Goal: Information Seeking & Learning: Learn about a topic

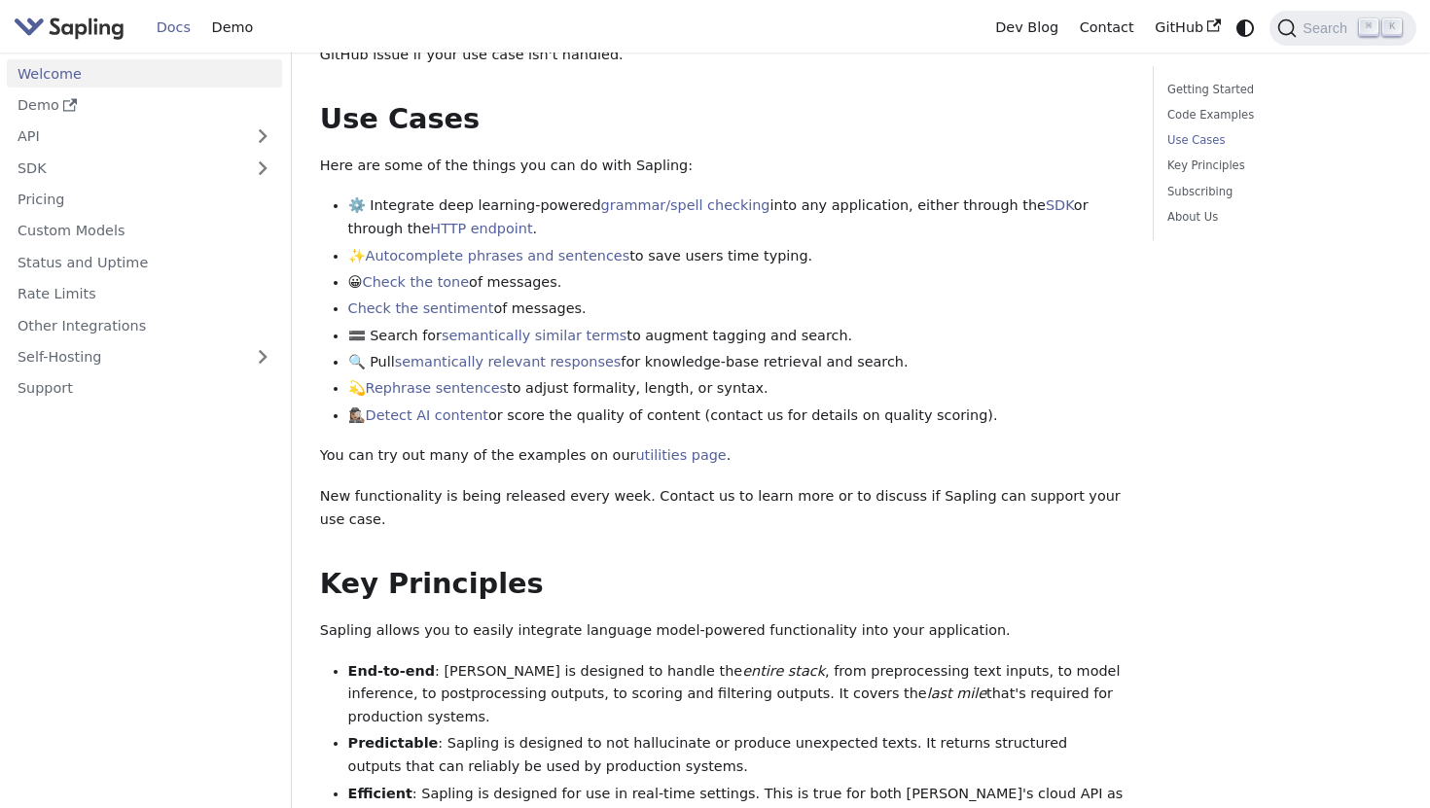
scroll to position [778, 0]
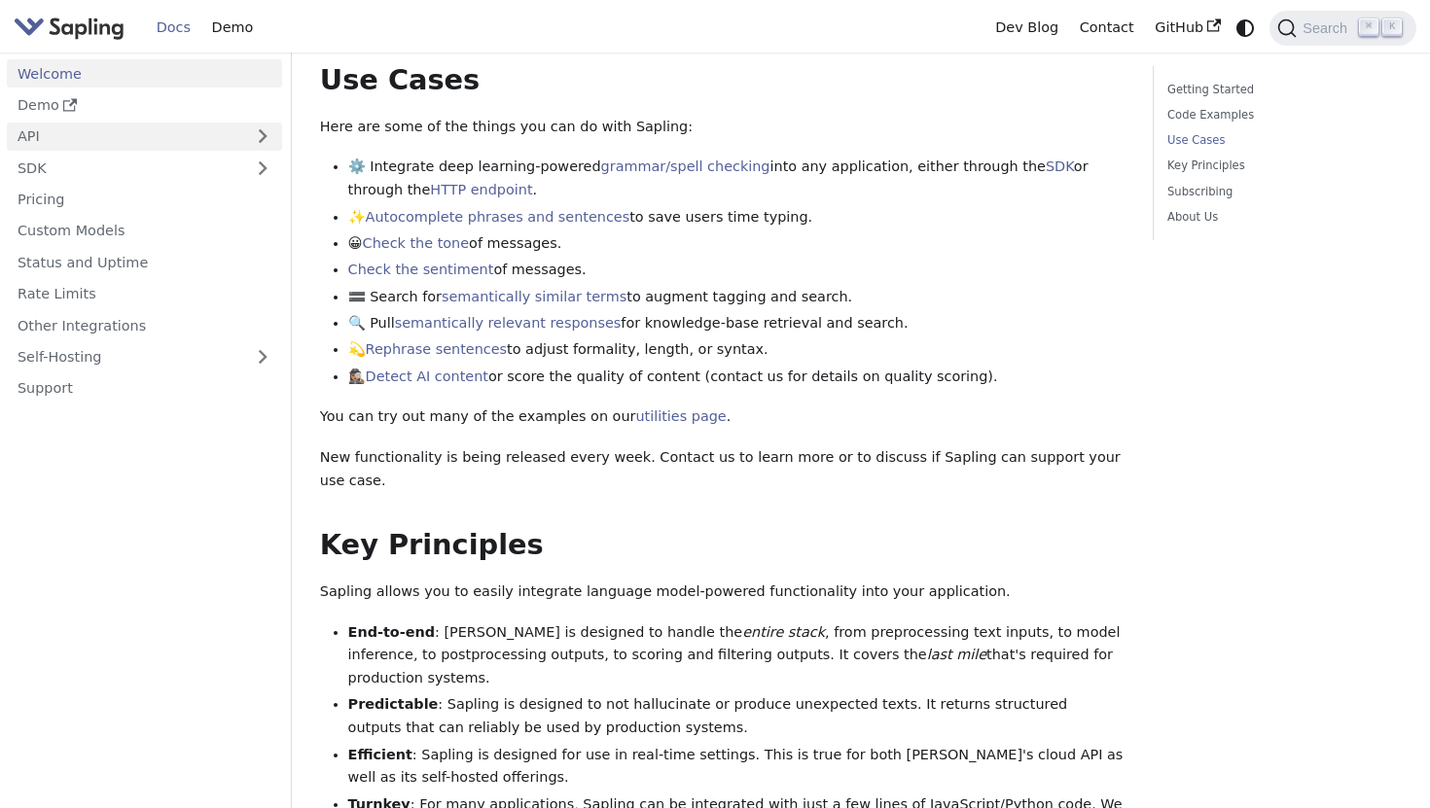
click at [102, 124] on link "API" at bounding box center [125, 137] width 236 height 28
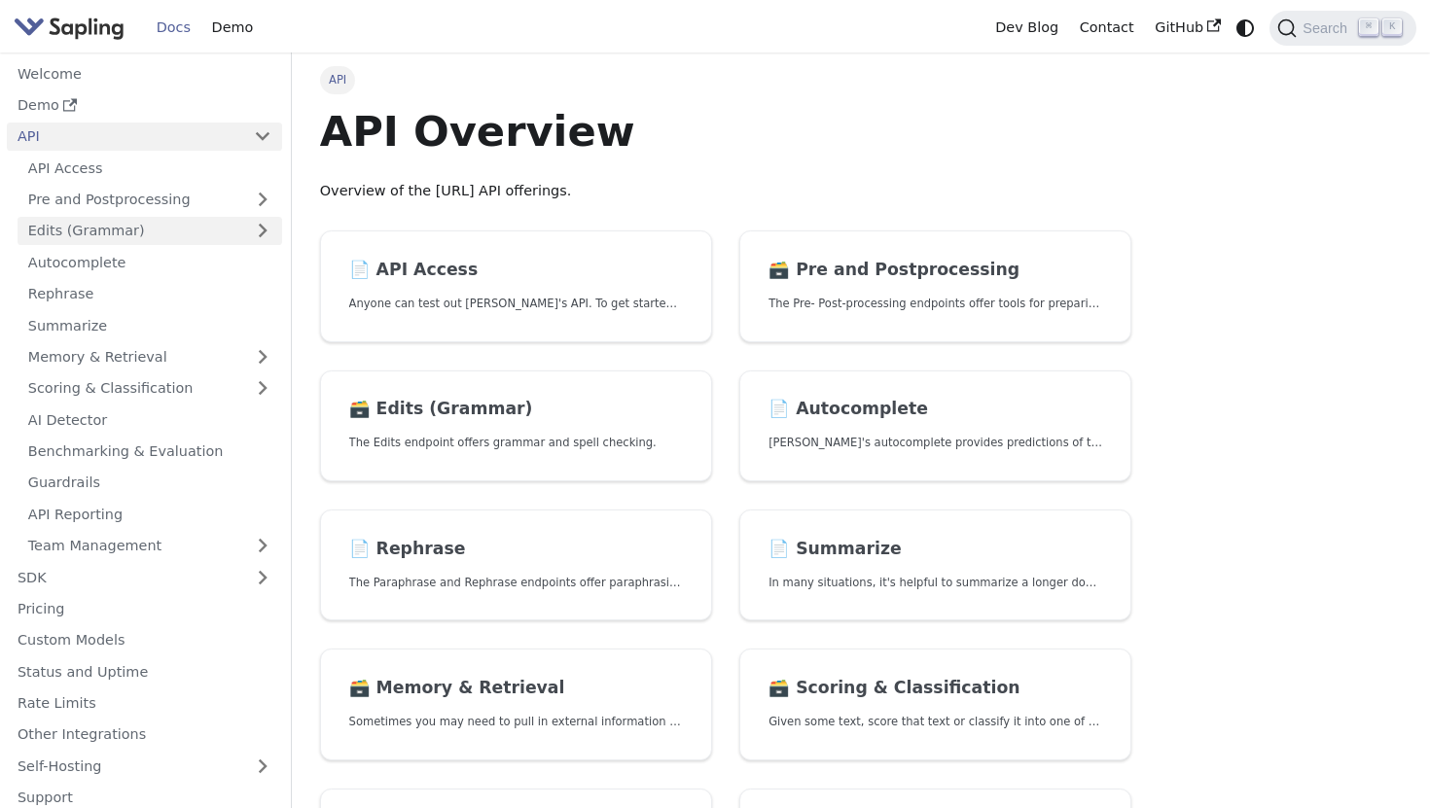
click at [153, 238] on link "Edits (Grammar)" at bounding box center [150, 231] width 265 height 28
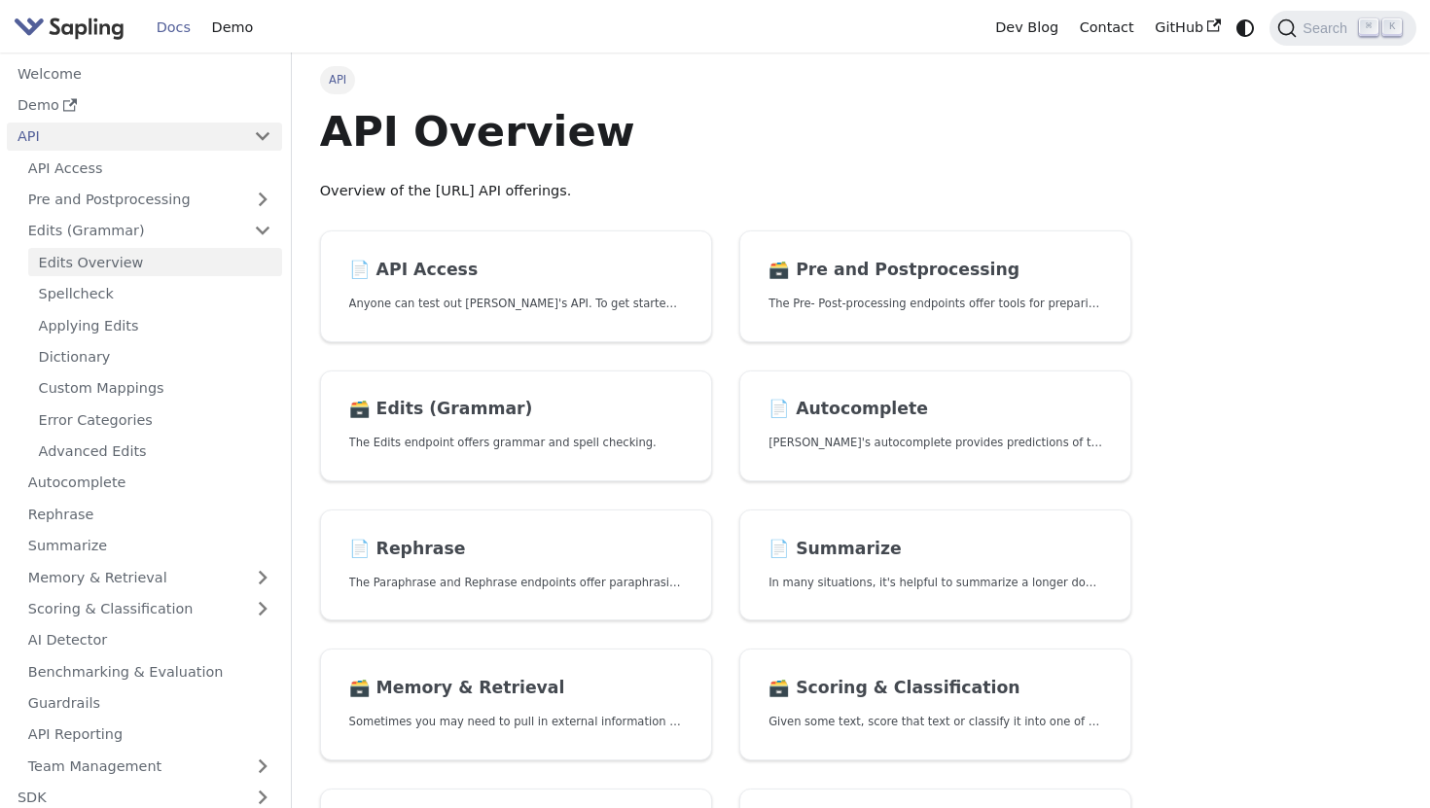
click at [154, 272] on link "Edits Overview" at bounding box center [155, 262] width 254 height 28
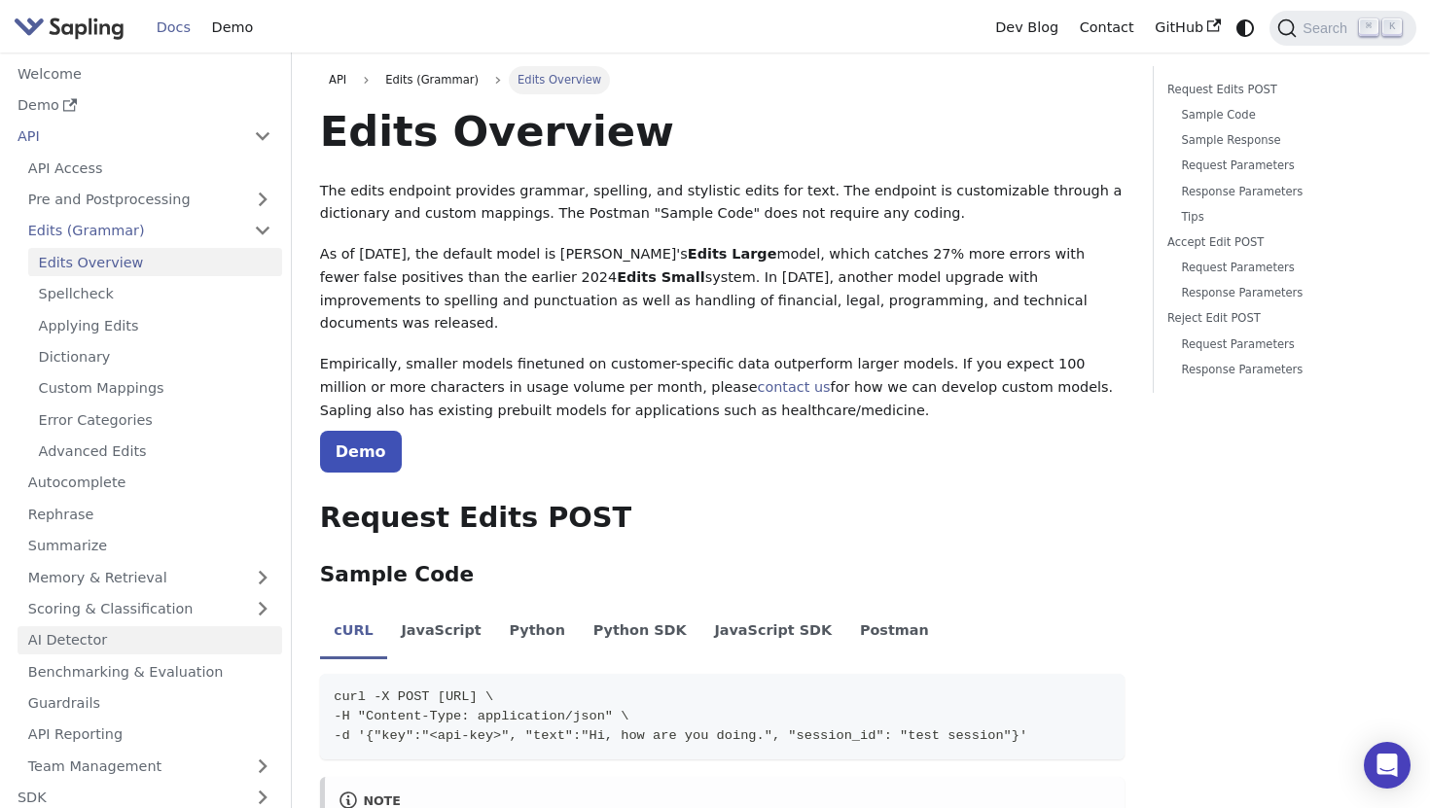
click at [182, 641] on link "AI Detector" at bounding box center [150, 640] width 265 height 28
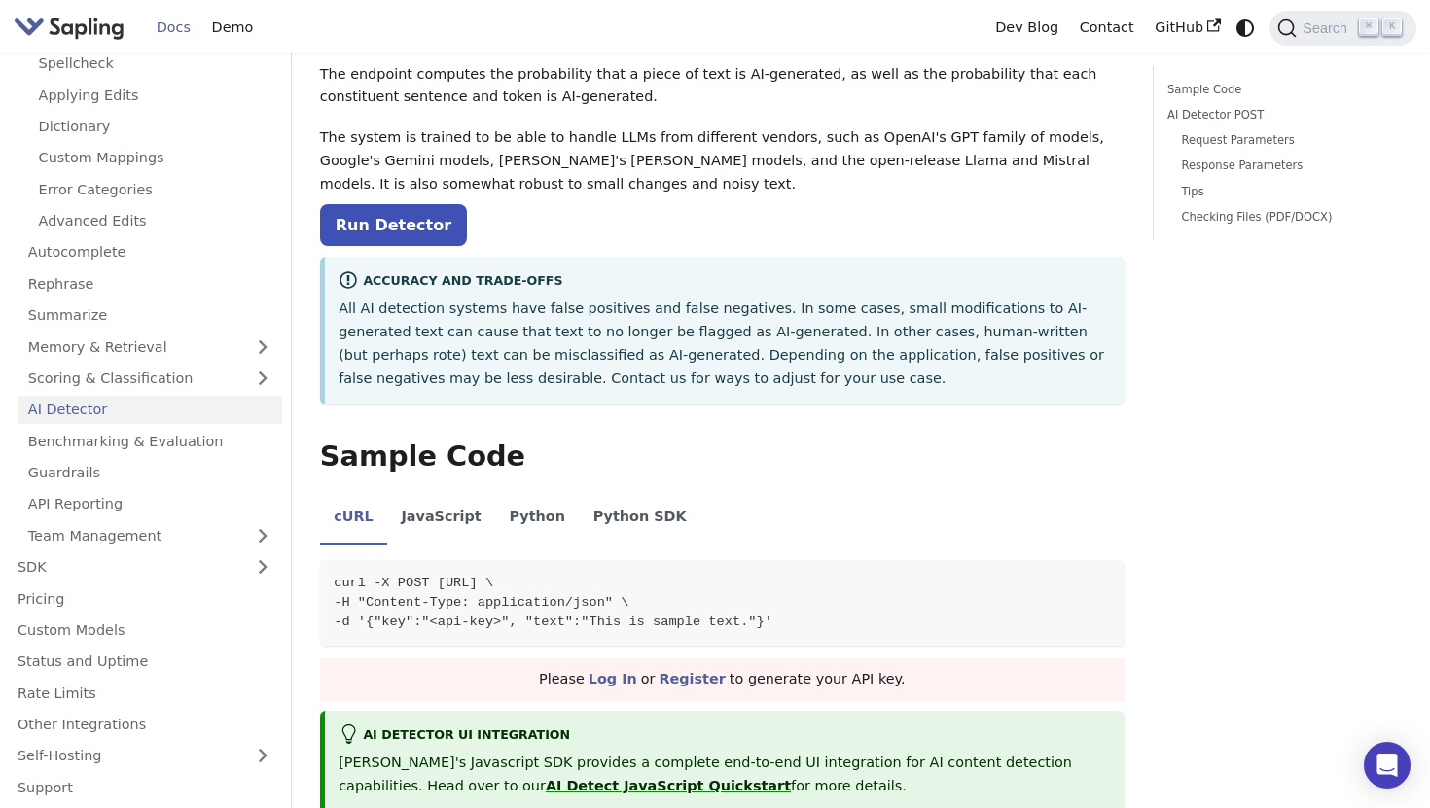
scroll to position [156, 0]
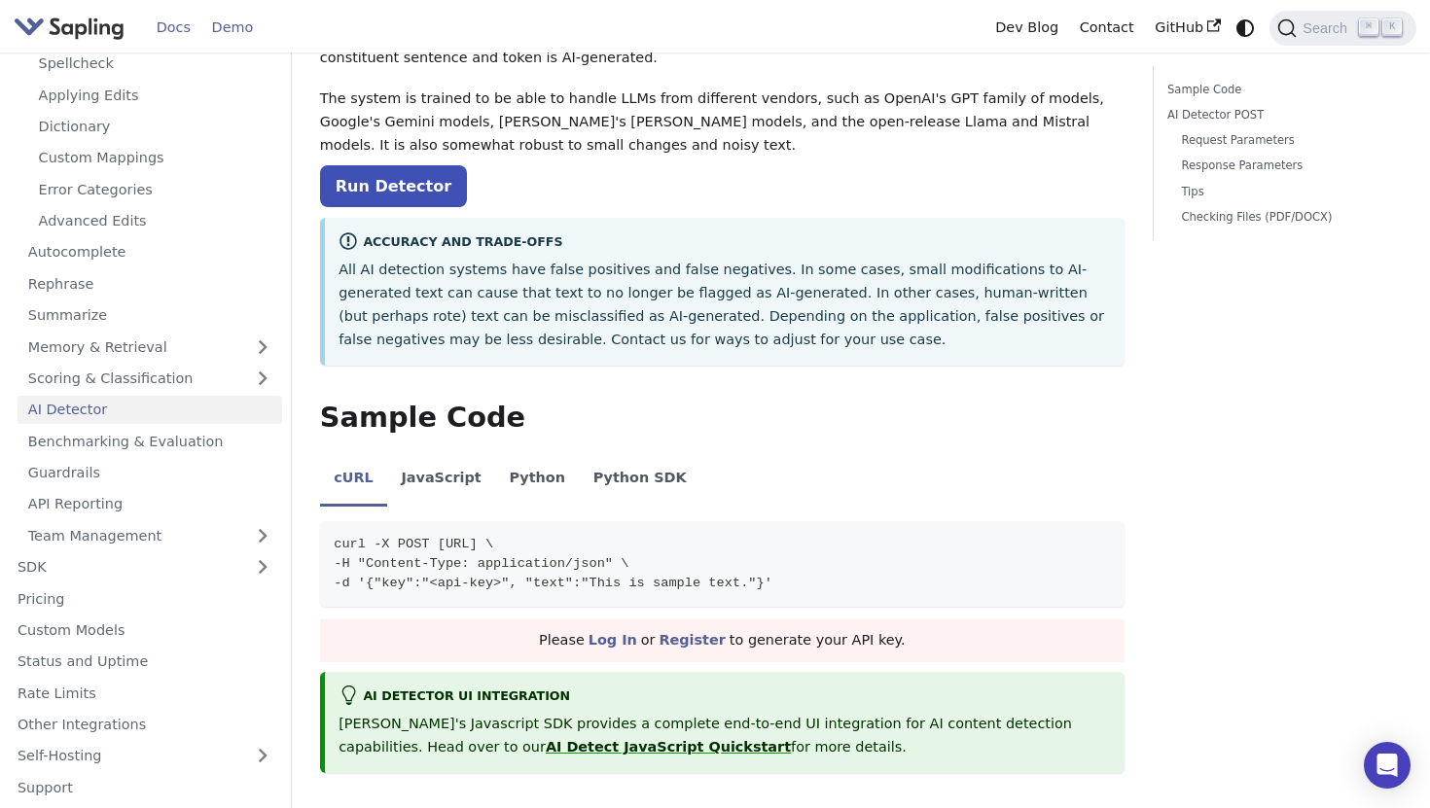
click at [220, 35] on link "Demo" at bounding box center [232, 28] width 62 height 30
